Goal: Transaction & Acquisition: Book appointment/travel/reservation

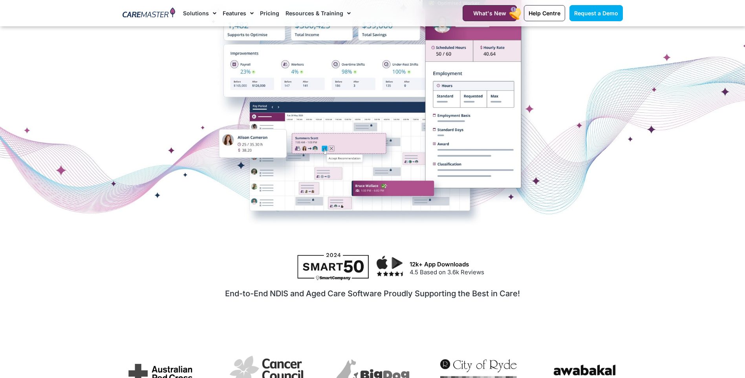
scroll to position [39, 0]
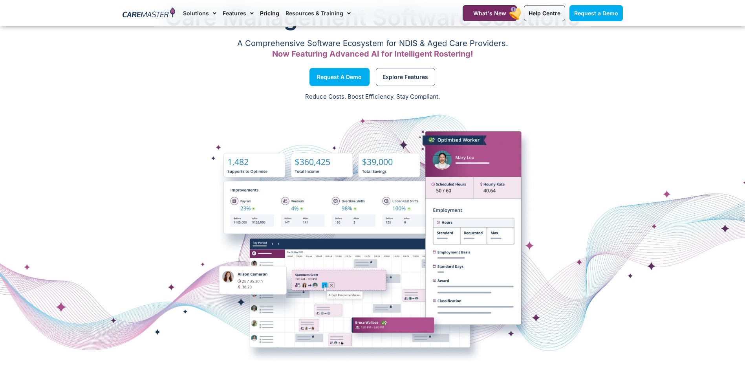
click at [273, 12] on link "Pricing" at bounding box center [269, 13] width 19 height 26
